Goal: Book appointment/travel/reservation

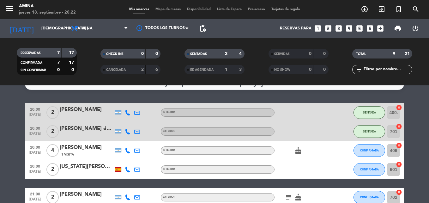
scroll to position [13, 0]
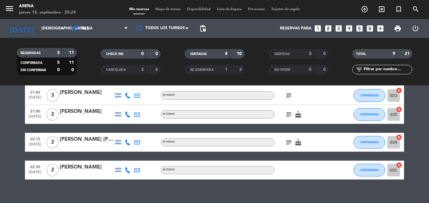
scroll to position [140, 0]
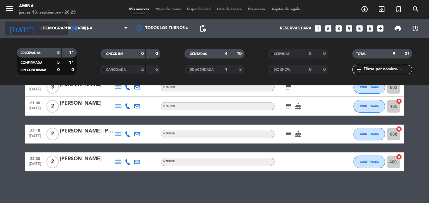
click at [44, 24] on input "[DEMOGRAPHIC_DATA] [DATE]" at bounding box center [64, 28] width 53 height 11
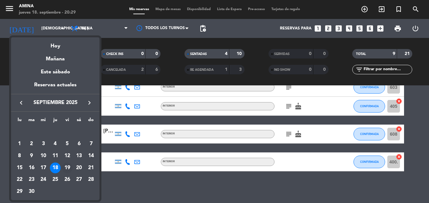
click at [70, 166] on div "19" at bounding box center [67, 167] width 11 height 11
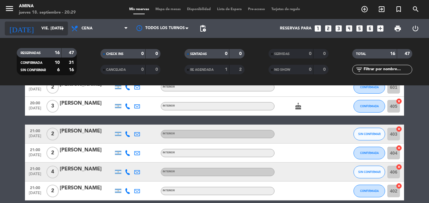
click at [43, 29] on input "vie. [DATE]" at bounding box center [64, 28] width 53 height 11
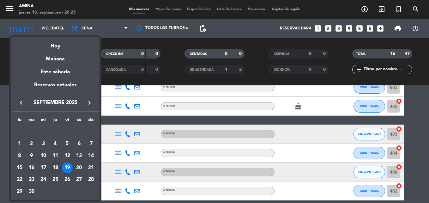
click at [57, 165] on div "18" at bounding box center [55, 167] width 11 height 11
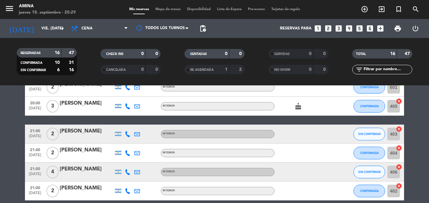
type input "[DEMOGRAPHIC_DATA] [DATE]"
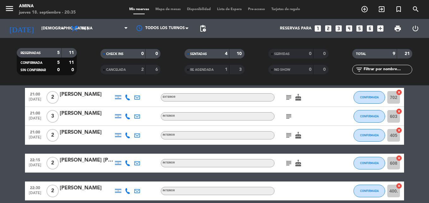
scroll to position [112, 0]
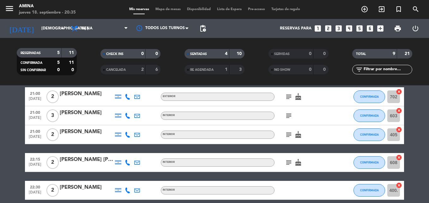
click at [172, 11] on span "Mapa de mesas" at bounding box center [168, 9] width 32 height 3
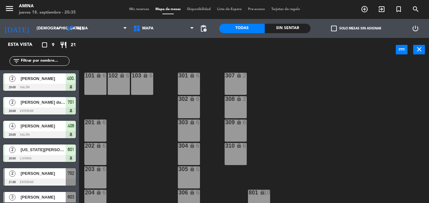
click at [359, 153] on div "101 lock 6 102 lock 6 103 lock 6 301 lock 6 307 lock 2 302 lock 6 308 lock 2 20…" at bounding box center [256, 132] width 346 height 141
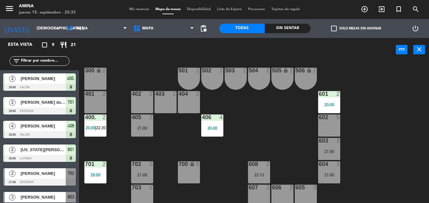
scroll to position [174, 0]
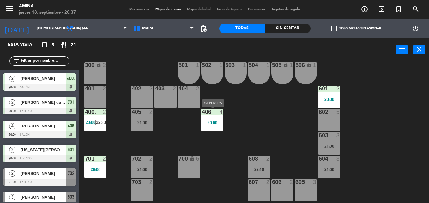
click at [257, 132] on div "101 lock 6 102 lock 6 103 lock 6 301 lock 6 307 lock 2 302 lock 6 308 lock 2 20…" at bounding box center [256, 132] width 346 height 141
click at [215, 124] on div "20:00" at bounding box center [212, 122] width 22 height 4
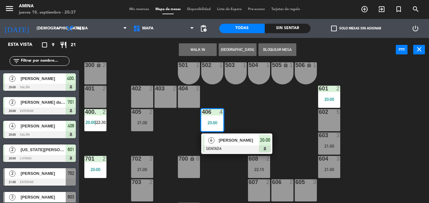
click at [246, 144] on div "[PERSON_NAME]" at bounding box center [238, 140] width 41 height 10
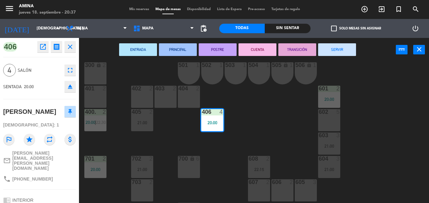
click at [68, 74] on button "fullscreen" at bounding box center [69, 69] width 11 height 11
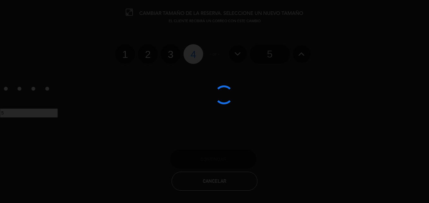
click at [172, 59] on label "3" at bounding box center [171, 54] width 20 height 20
click at [172, 51] on input "3" at bounding box center [170, 49] width 4 height 4
radio input "true"
radio input "false"
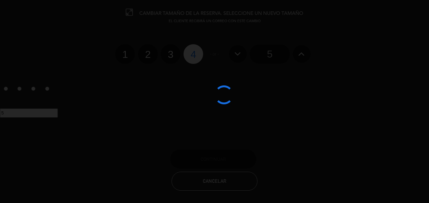
radio input "false"
radio input "true"
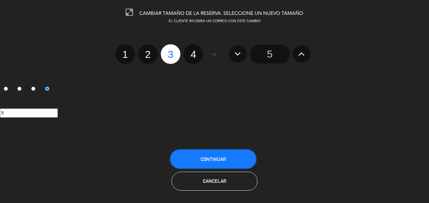
click at [225, 164] on button "Continuar" at bounding box center [213, 158] width 86 height 19
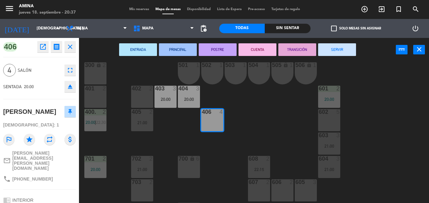
click at [174, 124] on div "101 lock 6 102 lock 6 103 lock 6 301 lock 6 307 lock 2 302 lock 6 308 lock 2 20…" at bounding box center [256, 132] width 346 height 141
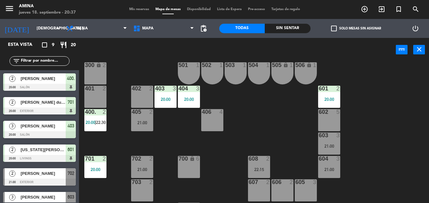
click at [165, 101] on div "20:00" at bounding box center [165, 99] width 22 height 4
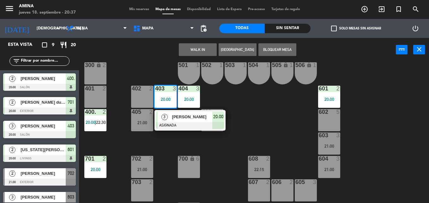
click at [189, 118] on span "[PERSON_NAME]" at bounding box center [192, 116] width 40 height 7
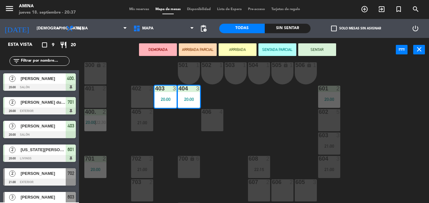
click at [214, 123] on div "406 4" at bounding box center [212, 120] width 22 height 22
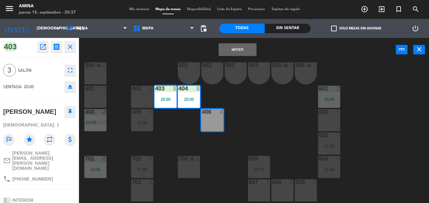
click at [236, 49] on button "Mover" at bounding box center [238, 49] width 38 height 13
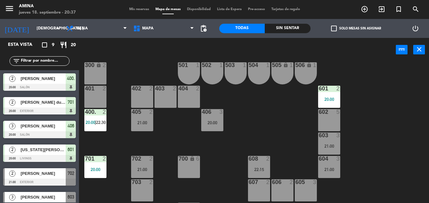
click at [219, 123] on div "20:00" at bounding box center [212, 122] width 22 height 4
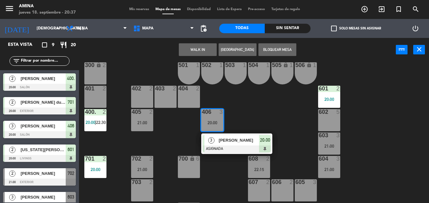
click at [236, 142] on span "[PERSON_NAME]" at bounding box center [239, 140] width 40 height 7
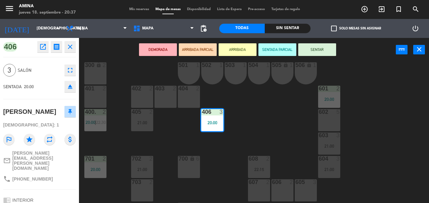
click at [321, 50] on button "SENTAR" at bounding box center [317, 49] width 38 height 13
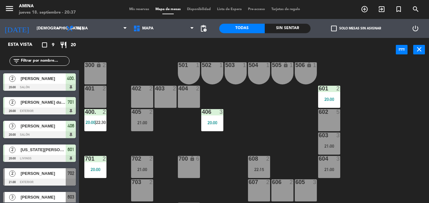
click at [308, 192] on div "605 3" at bounding box center [306, 190] width 22 height 22
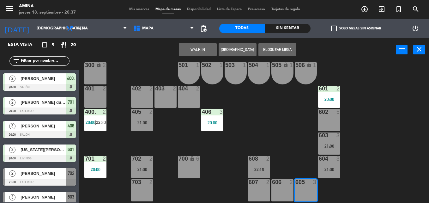
click at [198, 50] on button "WALK IN" at bounding box center [198, 49] width 38 height 13
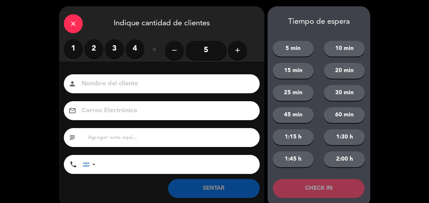
click at [97, 53] on label "2" at bounding box center [93, 48] width 19 height 19
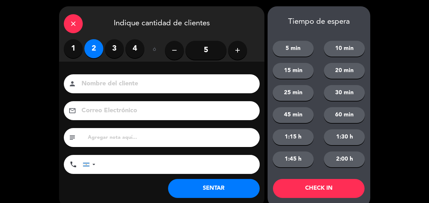
click at [150, 82] on input at bounding box center [166, 83] width 171 height 11
click at [206, 80] on input at bounding box center [166, 83] width 171 height 11
click at [224, 83] on input at bounding box center [166, 83] width 171 height 11
